Goal: Task Accomplishment & Management: Manage account settings

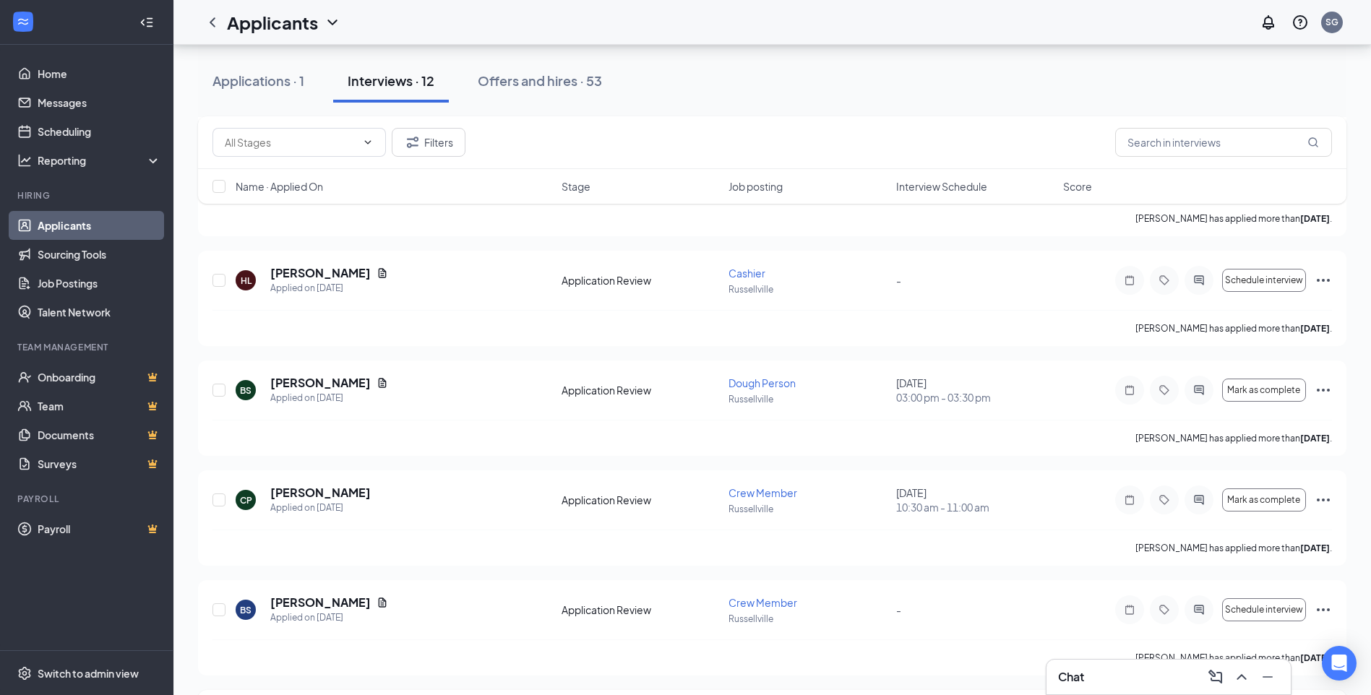
scroll to position [686, 0]
click at [220, 615] on input "checkbox" at bounding box center [219, 612] width 13 height 13
checkbox input "true"
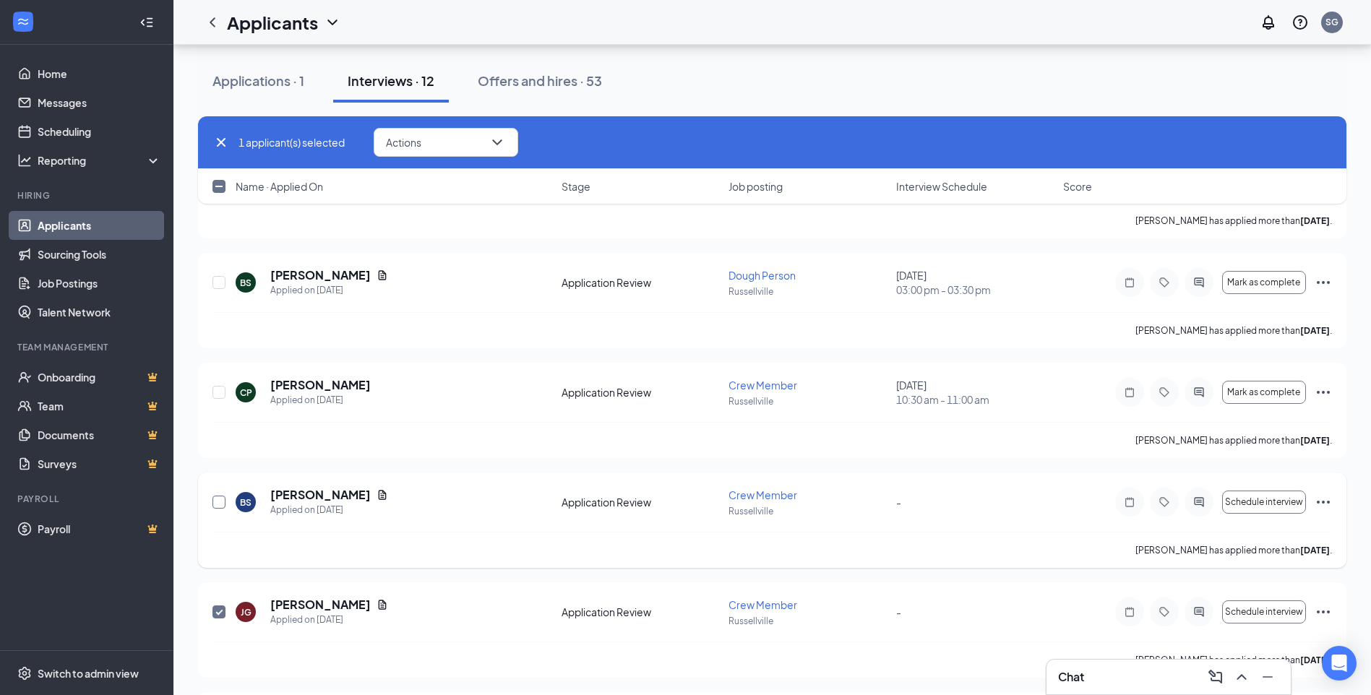
click at [223, 502] on input "checkbox" at bounding box center [219, 502] width 13 height 13
checkbox input "true"
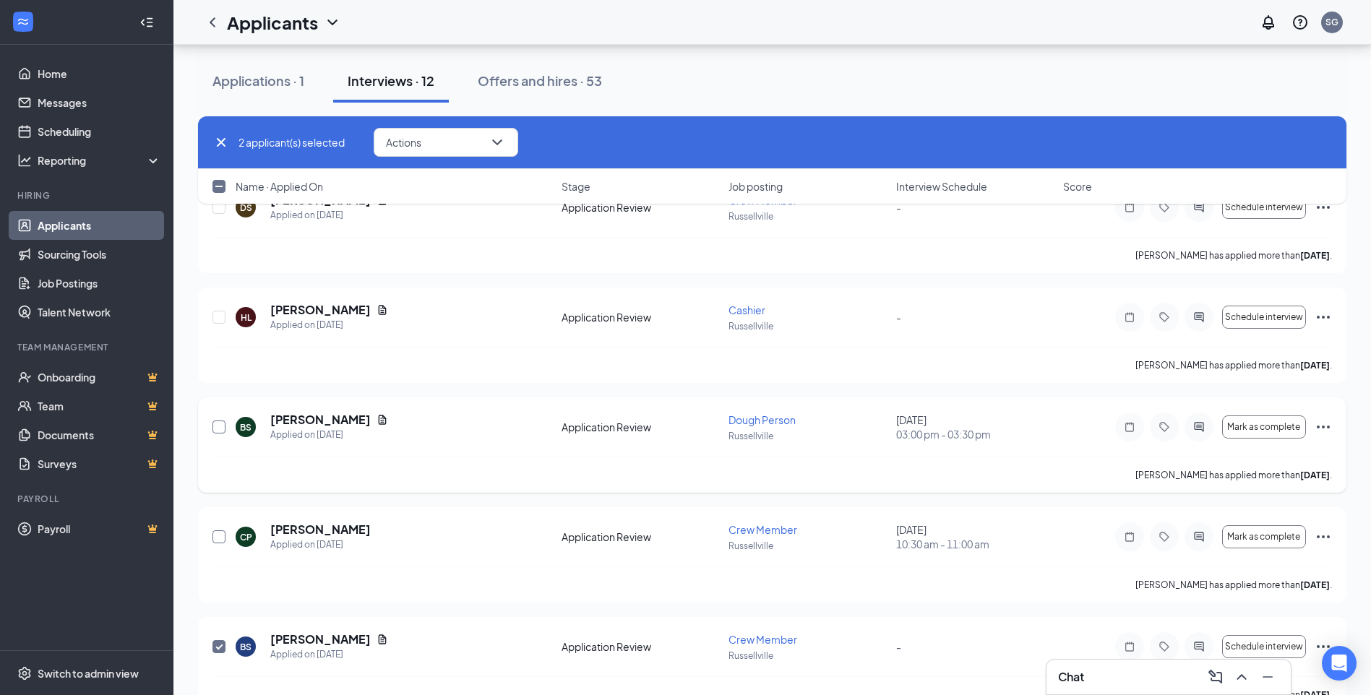
drag, startPoint x: 223, startPoint y: 537, endPoint x: 218, endPoint y: 426, distance: 111.4
click at [222, 537] on input "checkbox" at bounding box center [219, 537] width 13 height 13
checkbox input "true"
click at [218, 426] on input "checkbox" at bounding box center [219, 427] width 13 height 13
checkbox input "true"
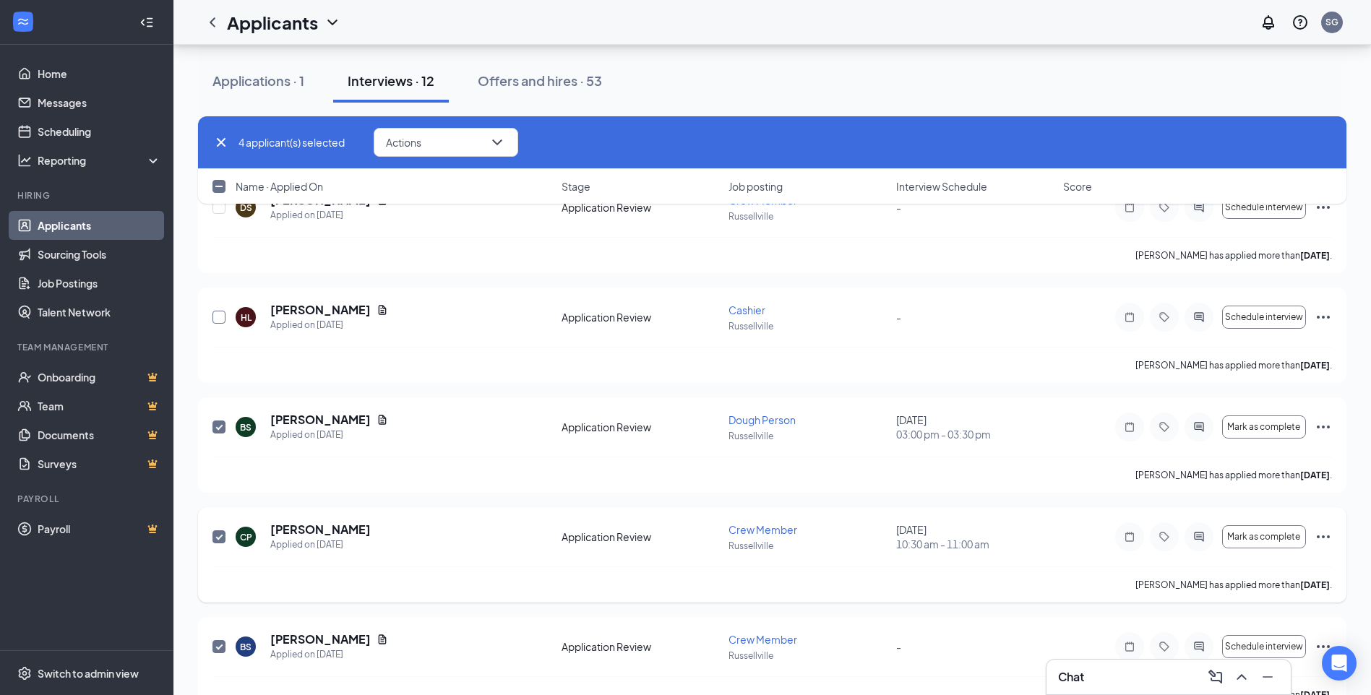
drag, startPoint x: 218, startPoint y: 314, endPoint x: 674, endPoint y: 541, distance: 508.8
click at [217, 314] on input "checkbox" at bounding box center [219, 317] width 13 height 13
checkbox input "true"
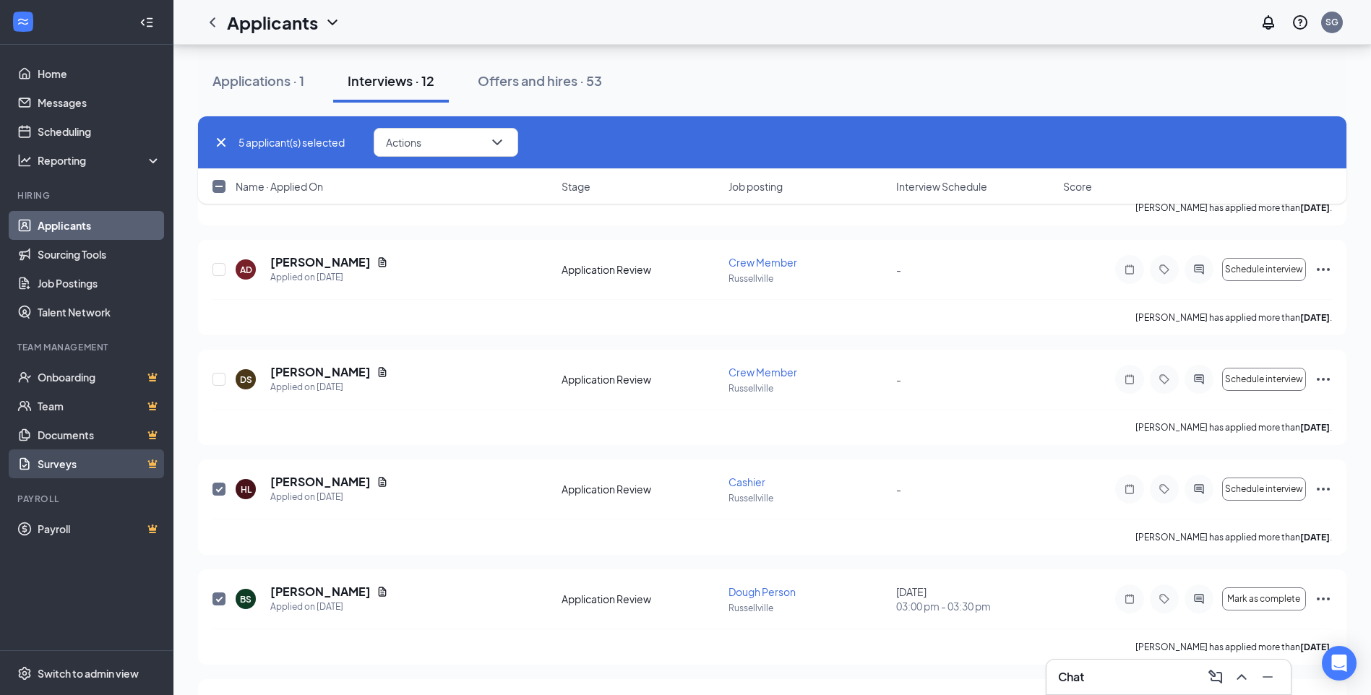
scroll to position [325, 0]
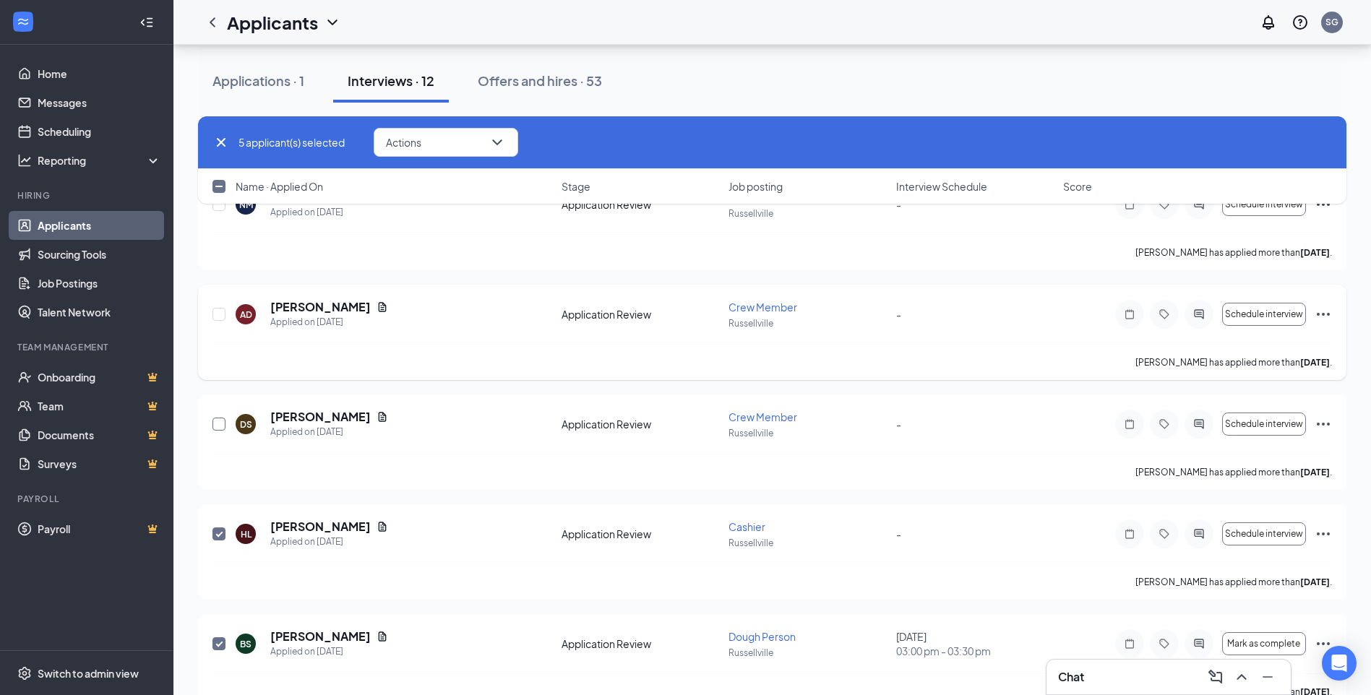
drag, startPoint x: 220, startPoint y: 419, endPoint x: 256, endPoint y: 319, distance: 106.5
click at [217, 419] on input "checkbox" at bounding box center [219, 424] width 13 height 13
checkbox input "true"
click at [222, 311] on input "checkbox" at bounding box center [219, 314] width 13 height 13
checkbox input "true"
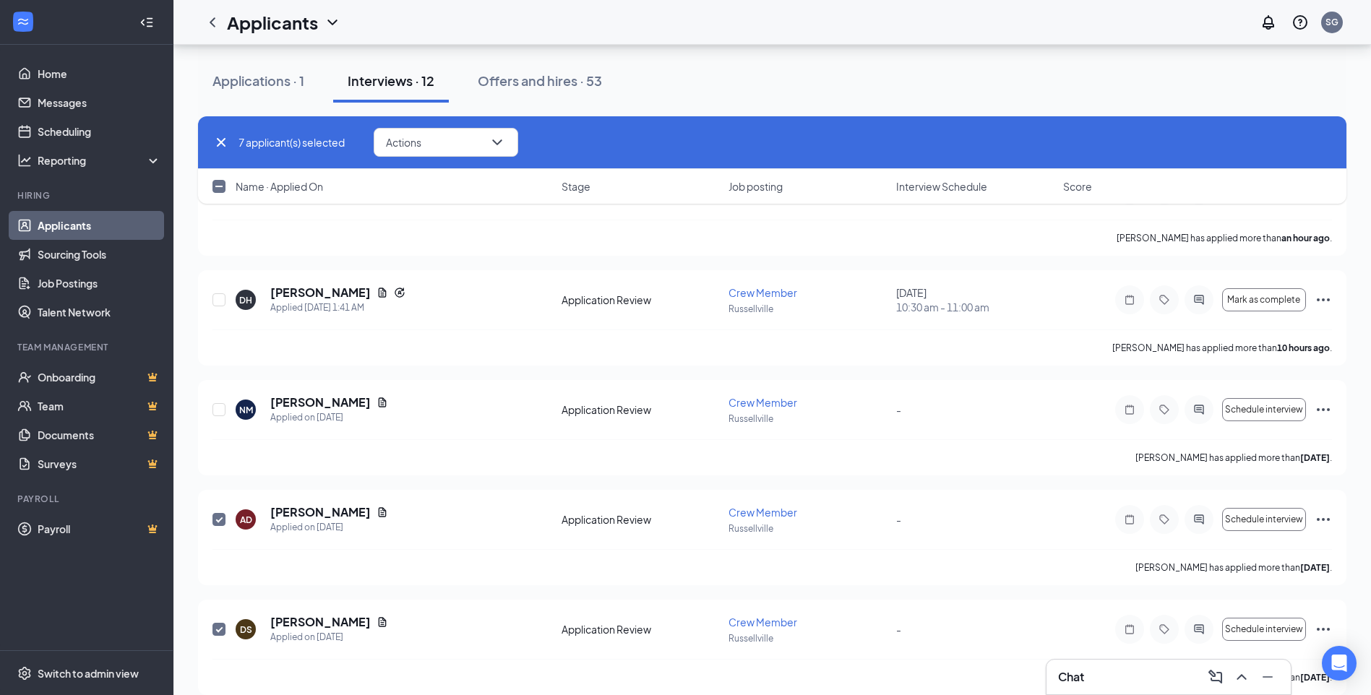
scroll to position [108, 0]
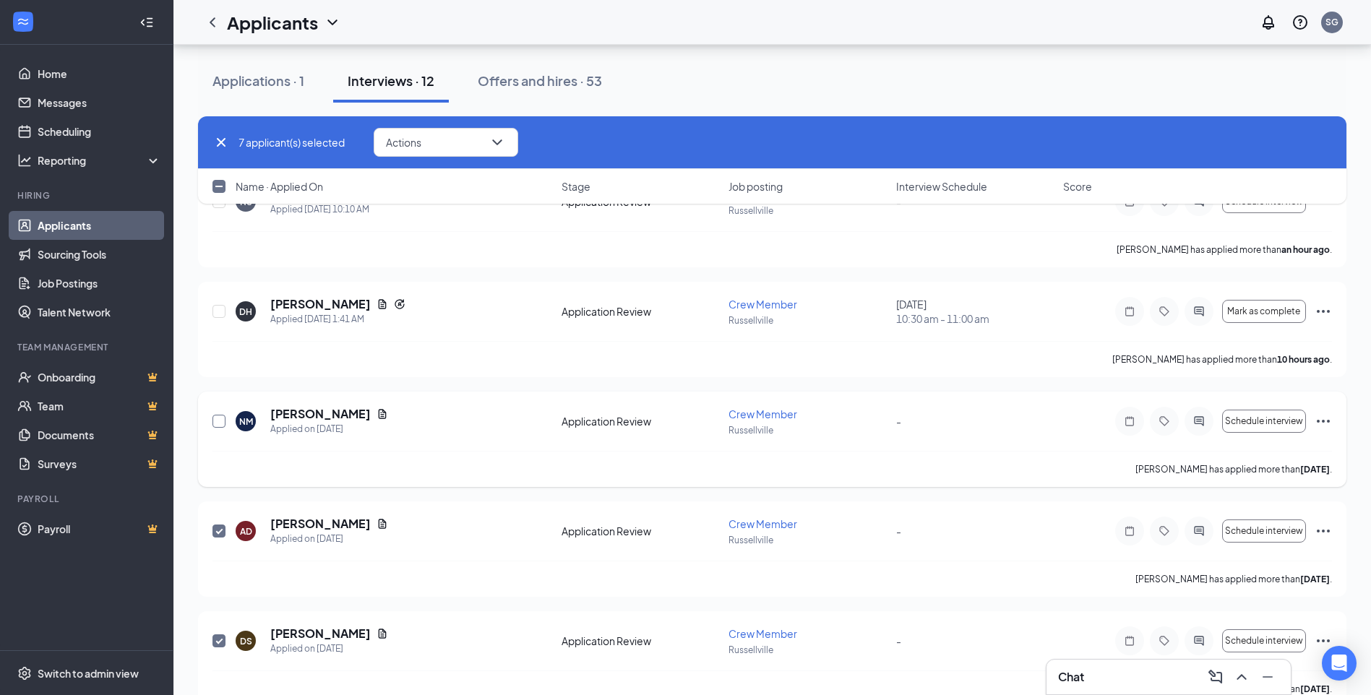
click at [218, 424] on input "checkbox" at bounding box center [219, 421] width 13 height 13
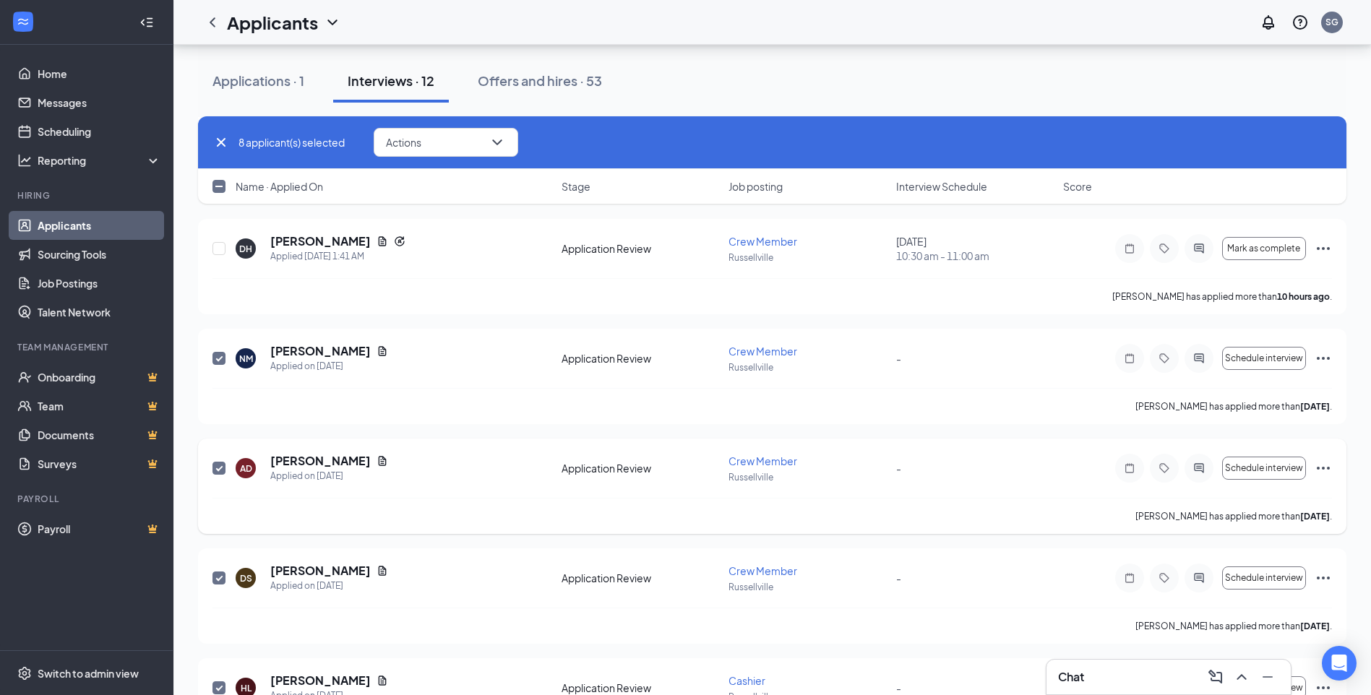
scroll to position [217, 0]
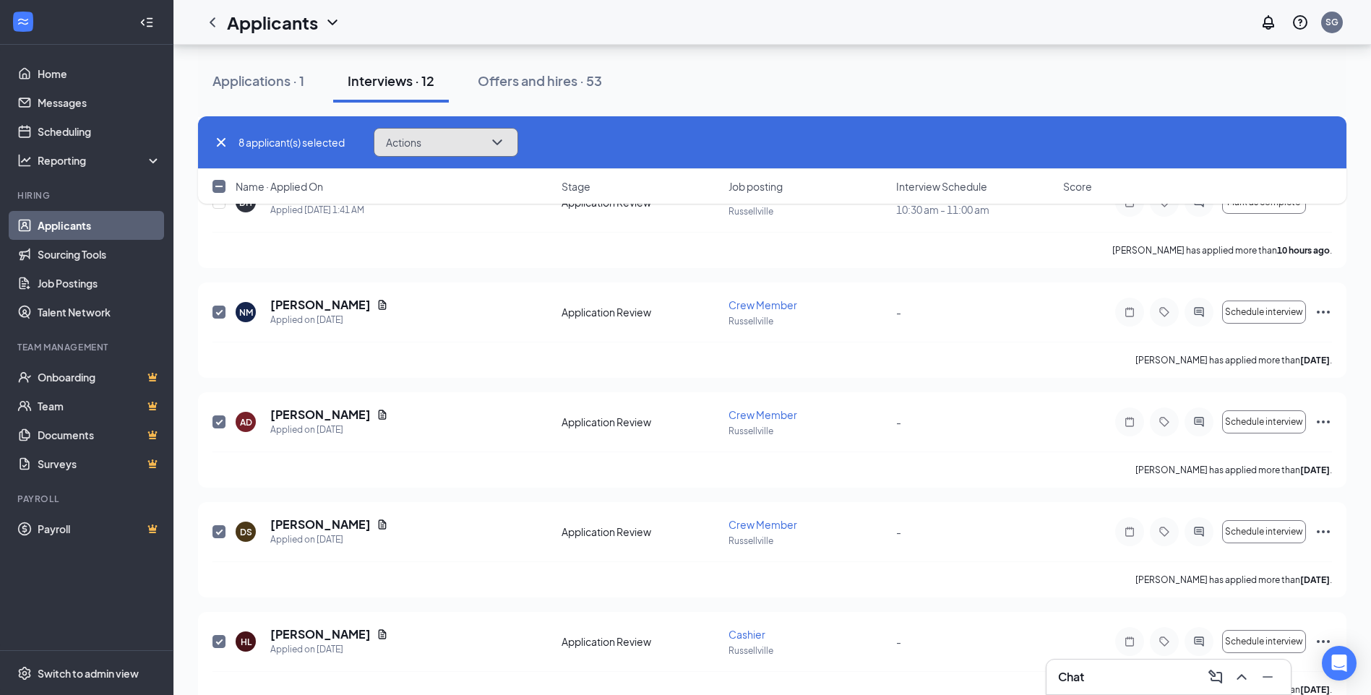
click at [484, 137] on button "Actions" at bounding box center [446, 142] width 145 height 29
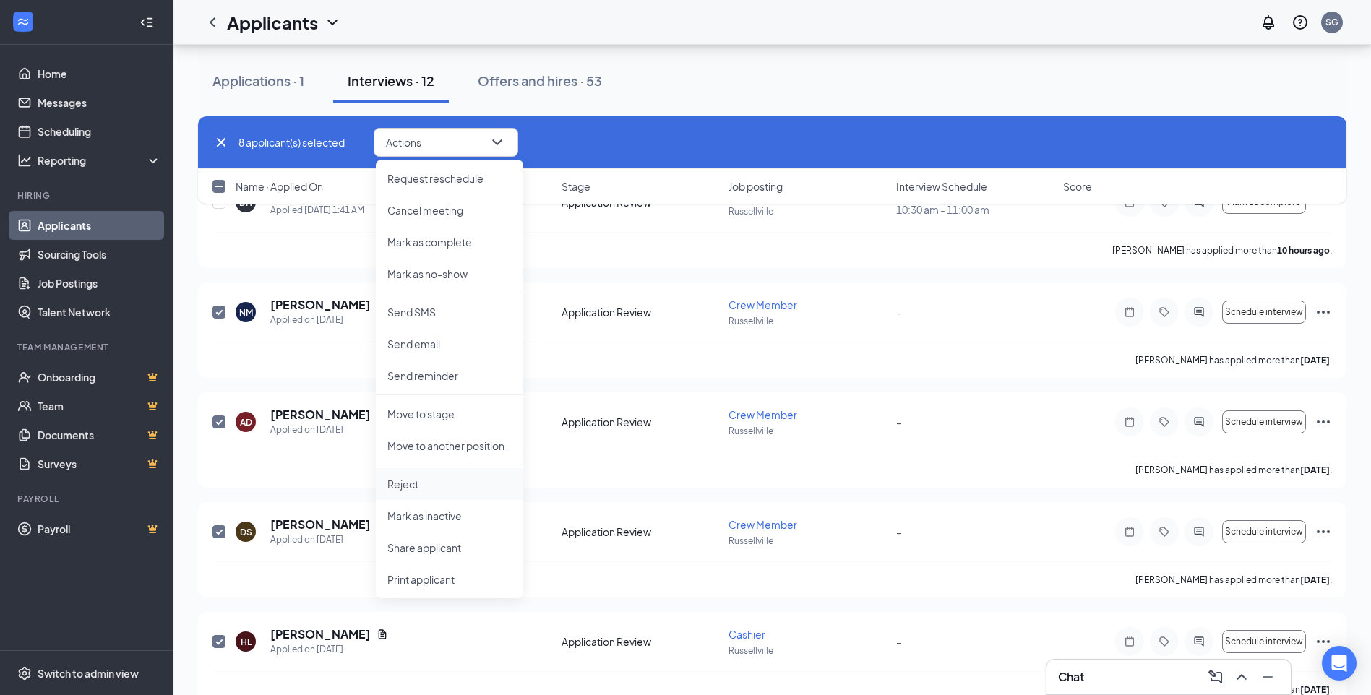
click at [405, 481] on p "Reject" at bounding box center [449, 484] width 124 height 14
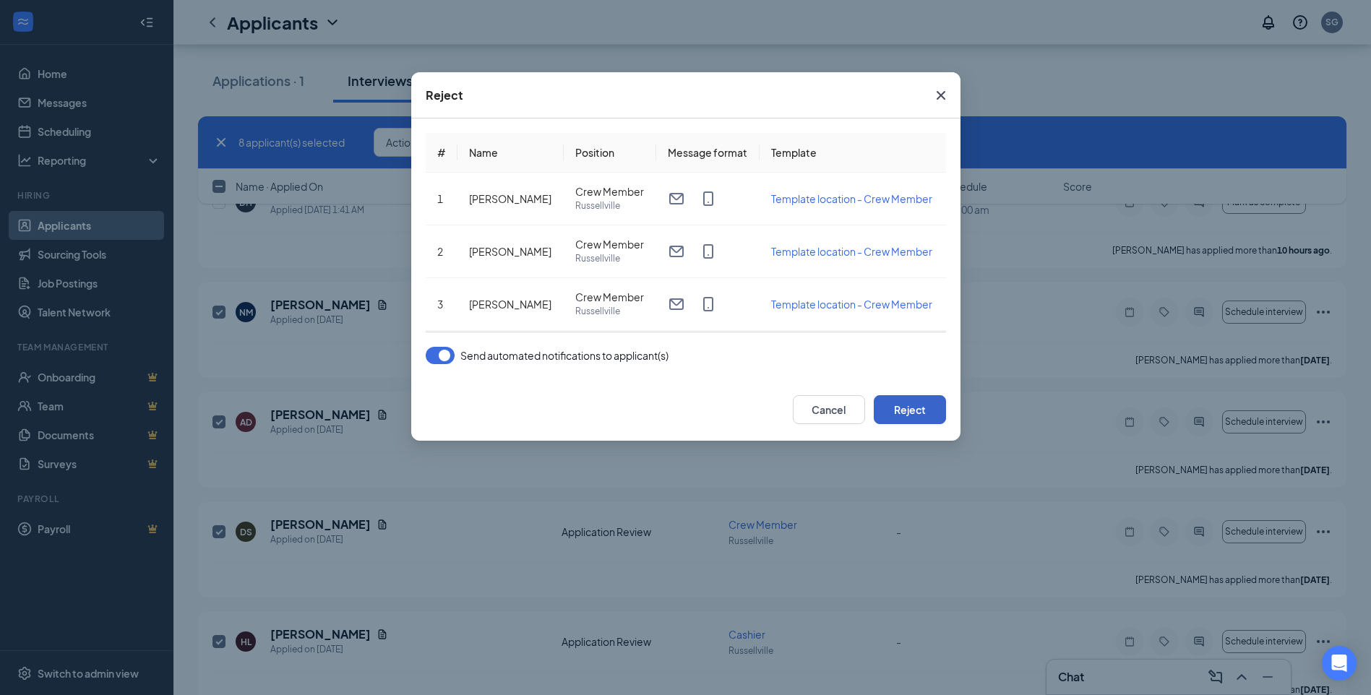
click at [919, 411] on button "Reject" at bounding box center [910, 409] width 72 height 29
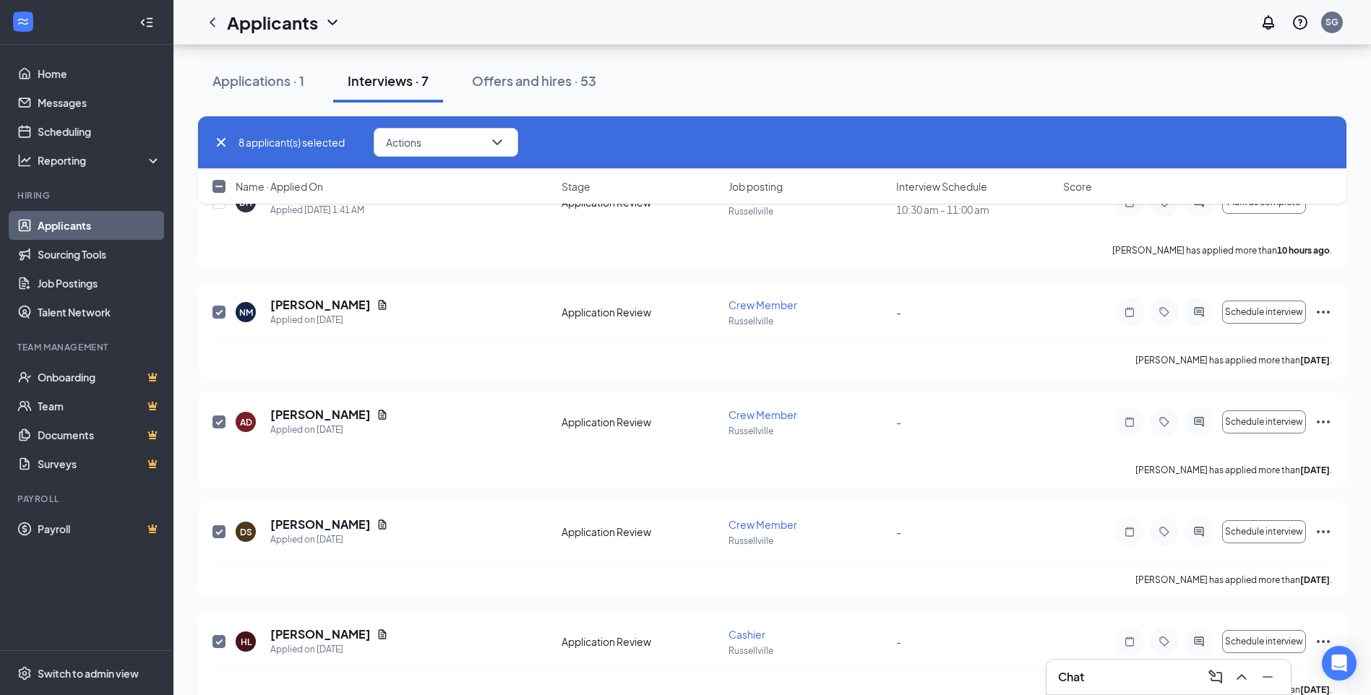
checkbox input "false"
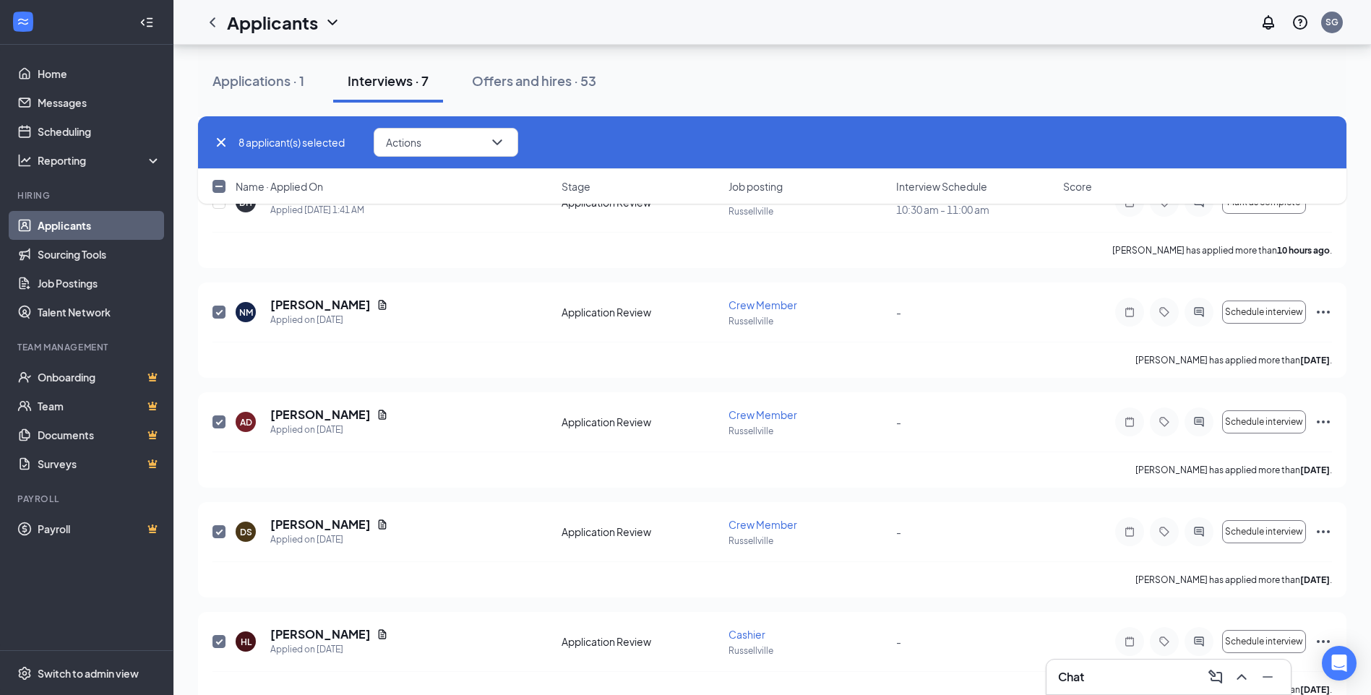
checkbox input "false"
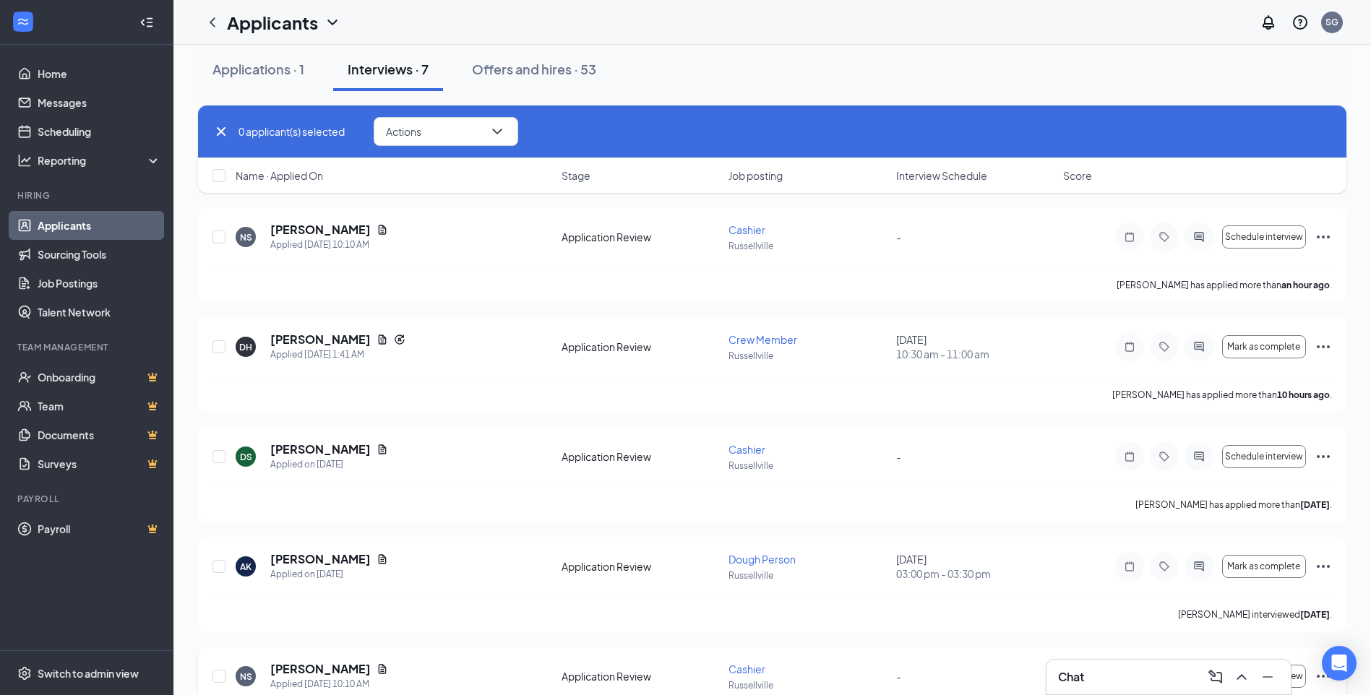
scroll to position [0, 0]
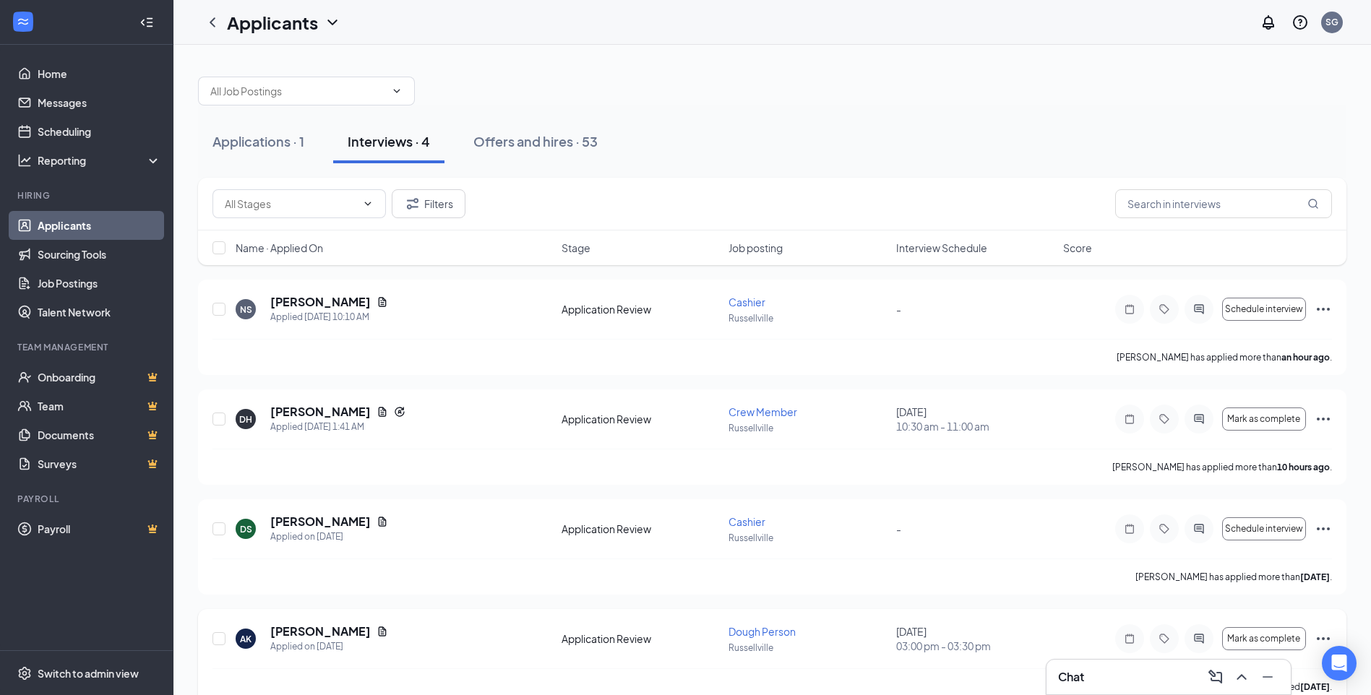
click at [1329, 635] on icon "Ellipses" at bounding box center [1323, 638] width 17 height 17
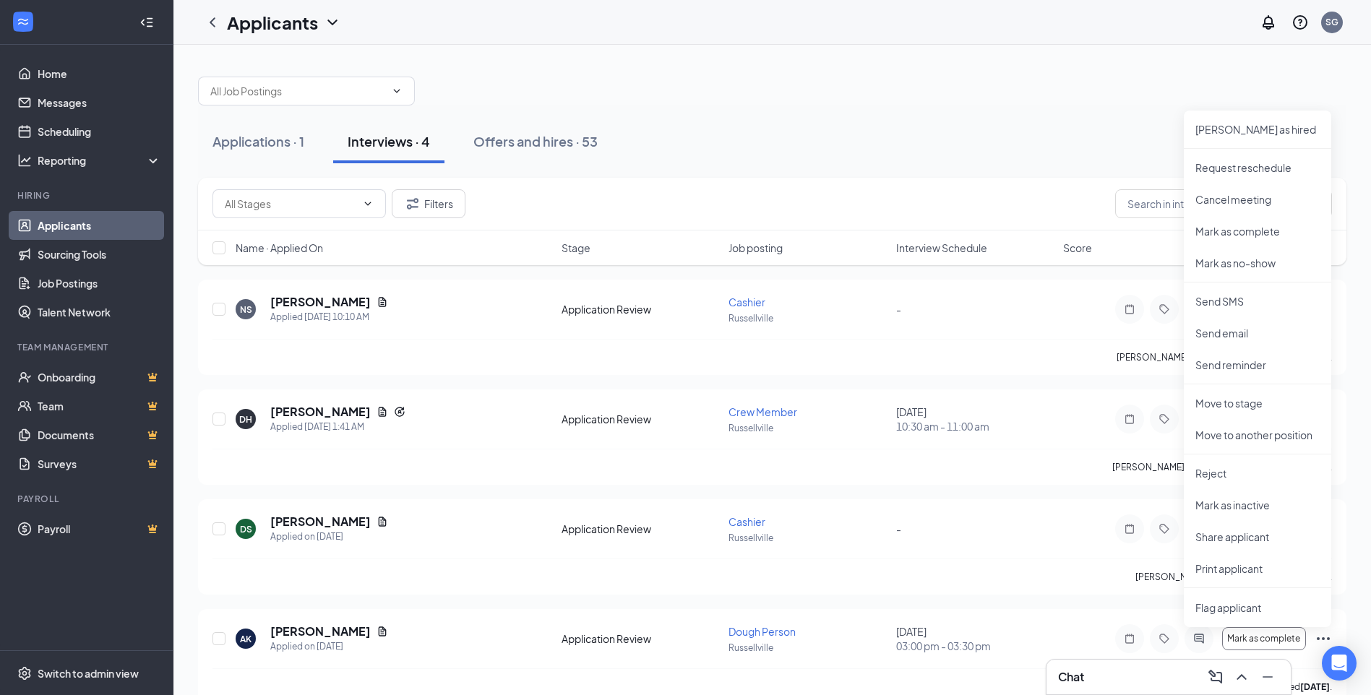
click at [836, 86] on div at bounding box center [772, 83] width 1149 height 43
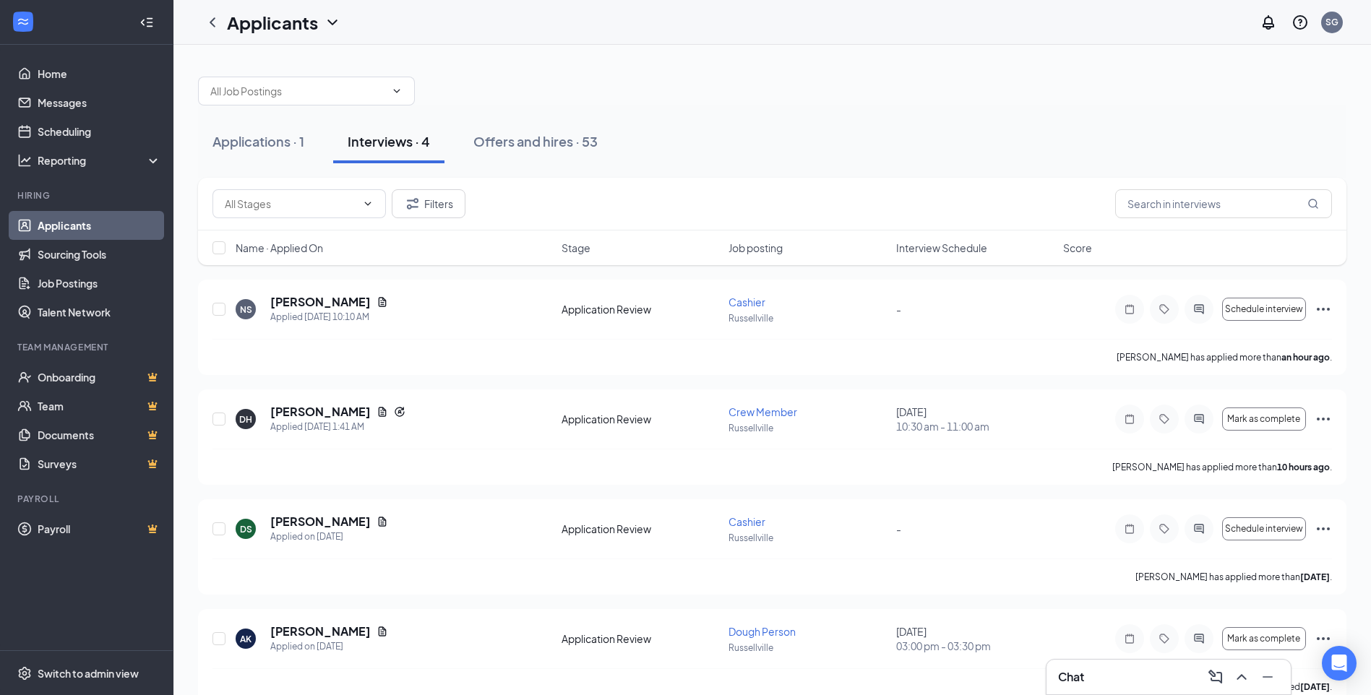
drag, startPoint x: 269, startPoint y: 140, endPoint x: 317, endPoint y: 4, distance: 144.3
click at [269, 141] on div "Applications · 1" at bounding box center [259, 141] width 92 height 18
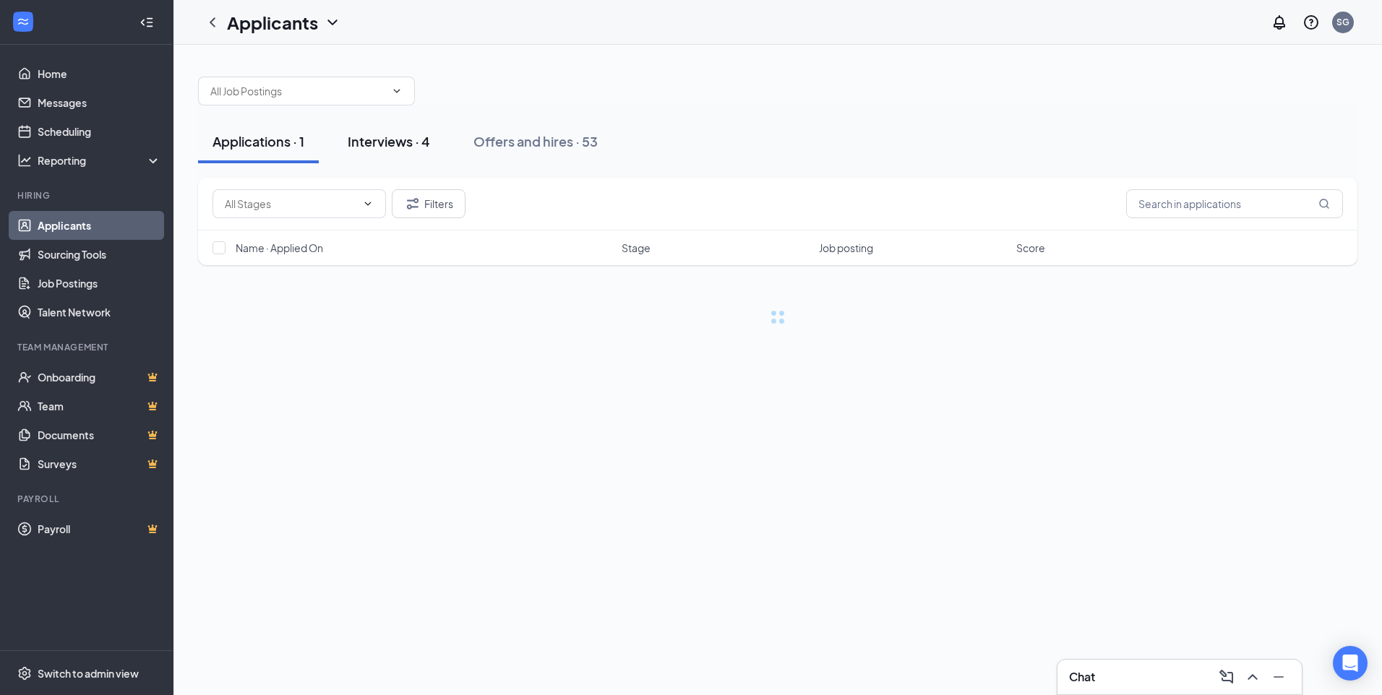
click at [395, 137] on div "Interviews · 4" at bounding box center [389, 141] width 82 height 18
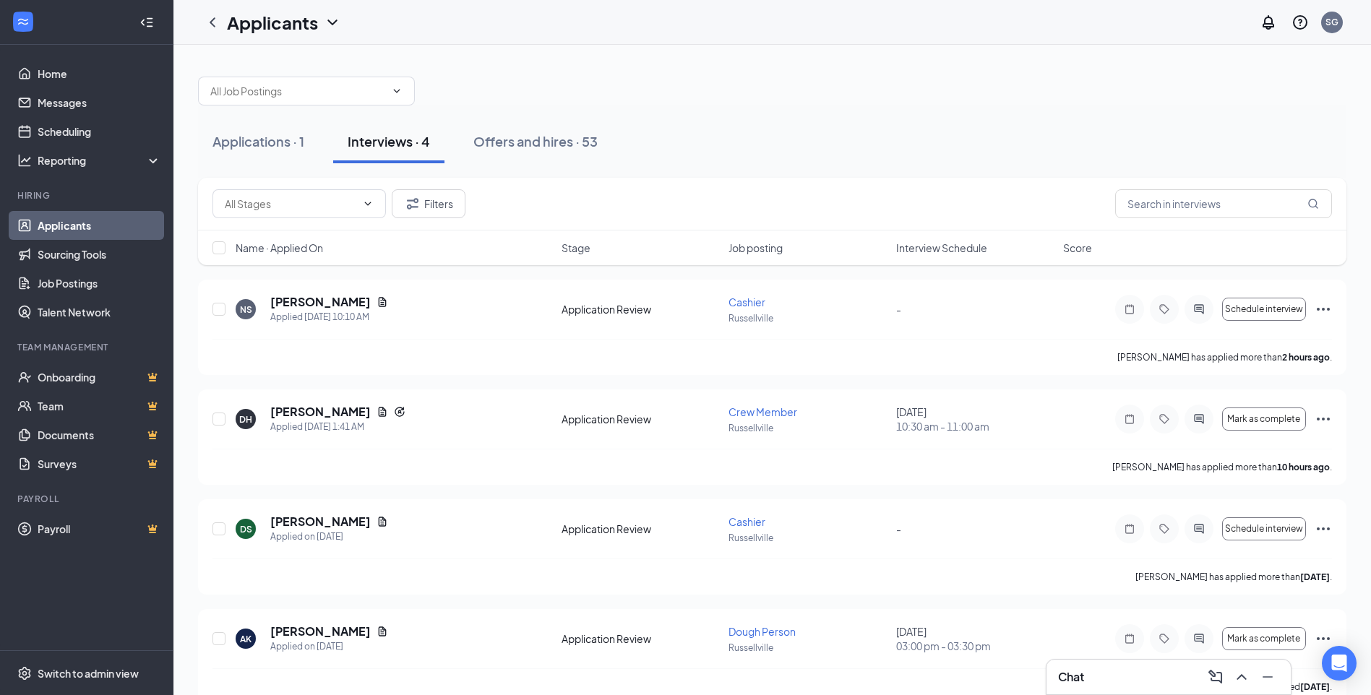
drag, startPoint x: 513, startPoint y: 142, endPoint x: 932, endPoint y: 223, distance: 426.4
click at [510, 142] on div "Offers and hires · 53" at bounding box center [535, 141] width 124 height 18
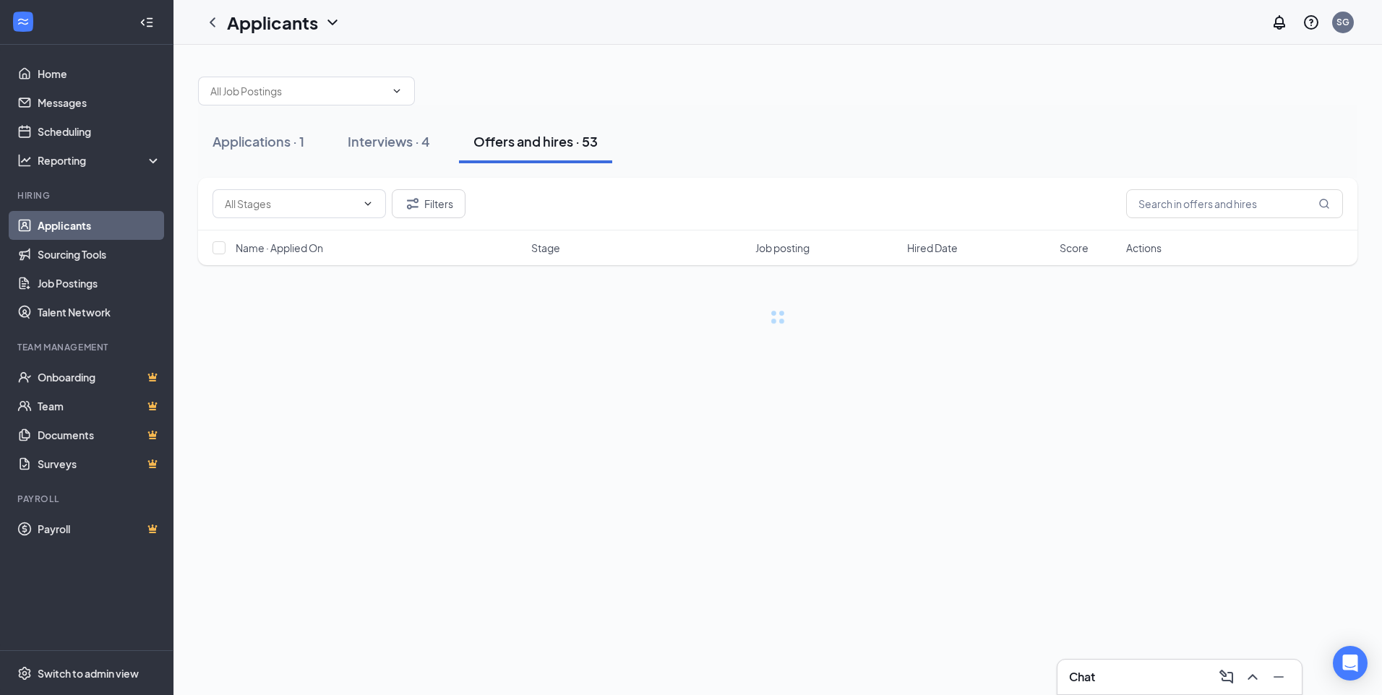
click at [410, 153] on button "Interviews · 4" at bounding box center [388, 141] width 111 height 43
